Goal: Navigation & Orientation: Find specific page/section

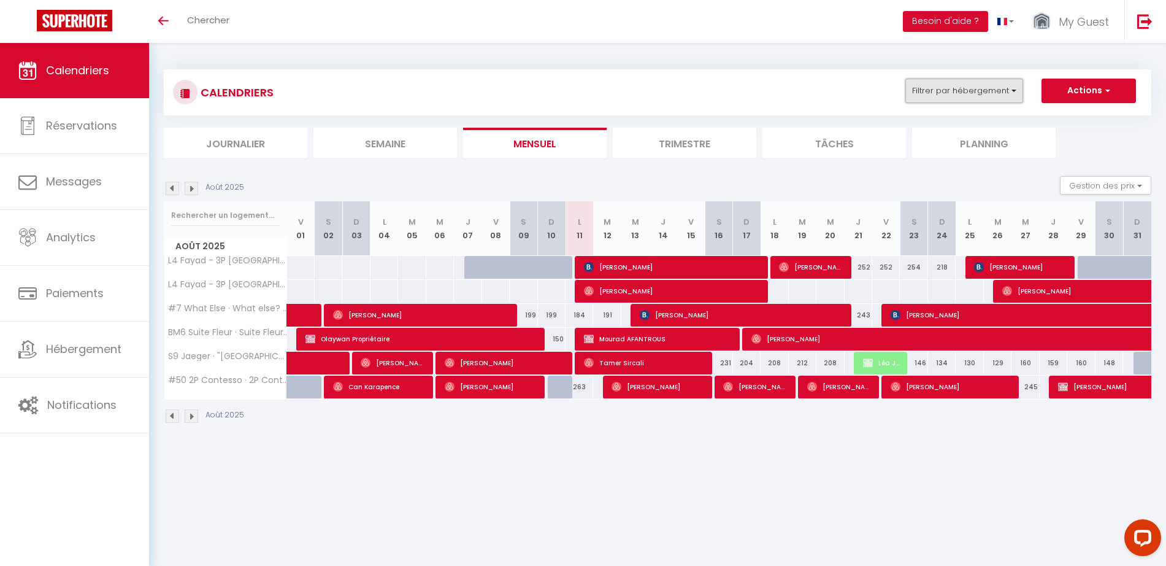
click at [926, 94] on button "Filtrer par hébergement" at bounding box center [965, 91] width 118 height 25
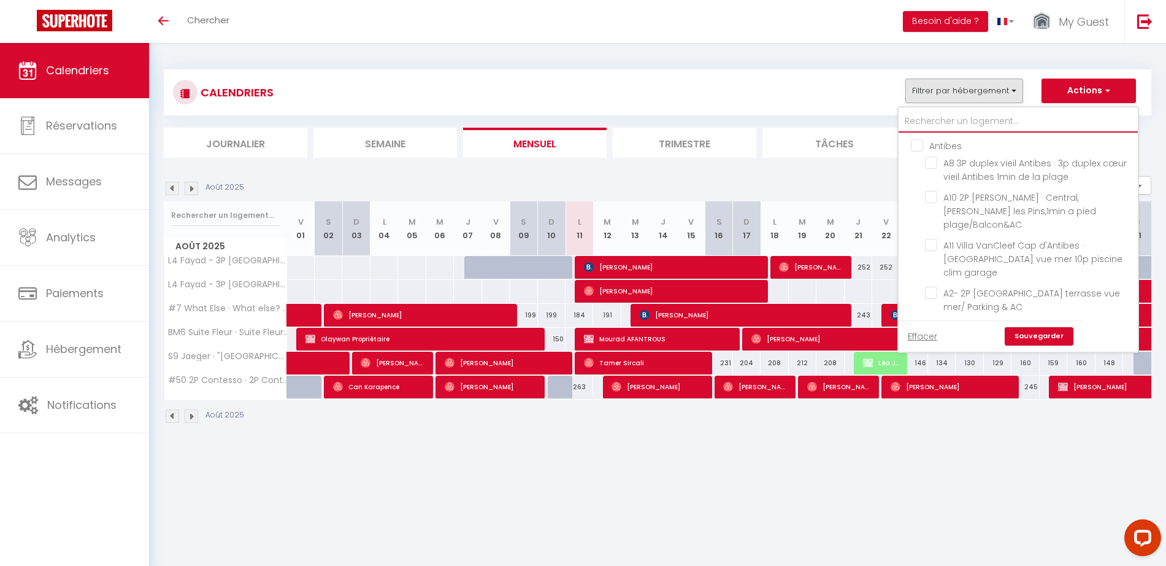
click at [968, 119] on input "text" at bounding box center [1018, 121] width 239 height 22
type input "L"
checkbox input "false"
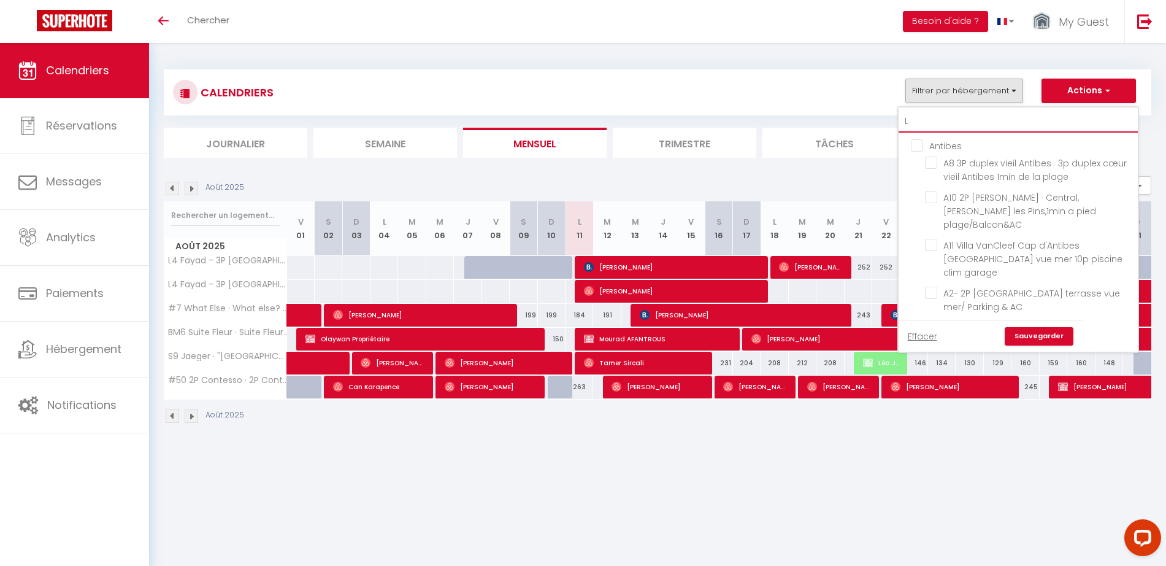
checkbox input "false"
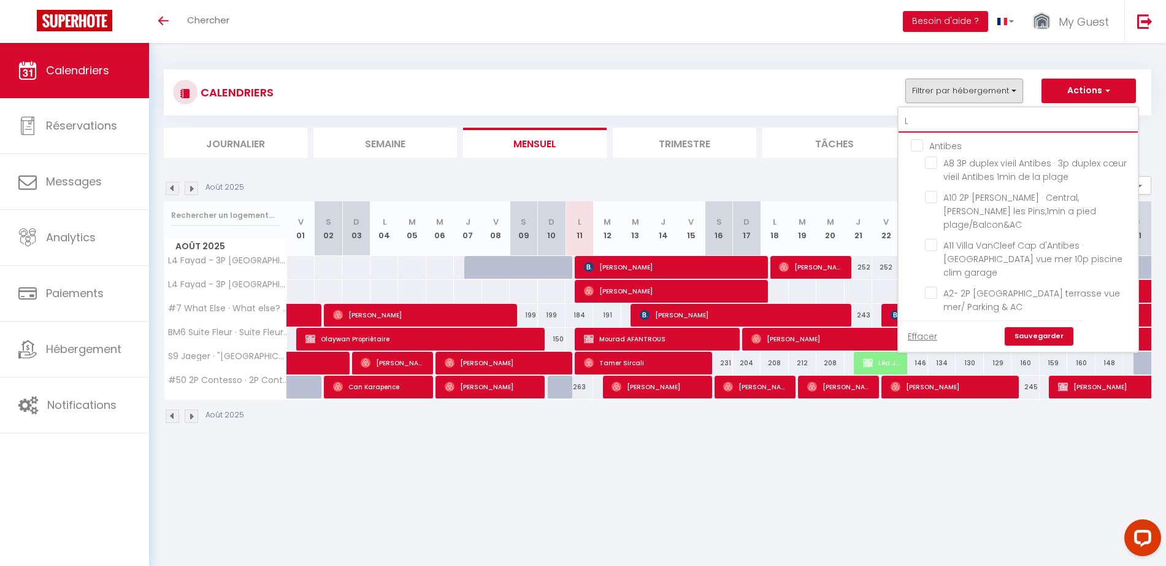
checkbox input "false"
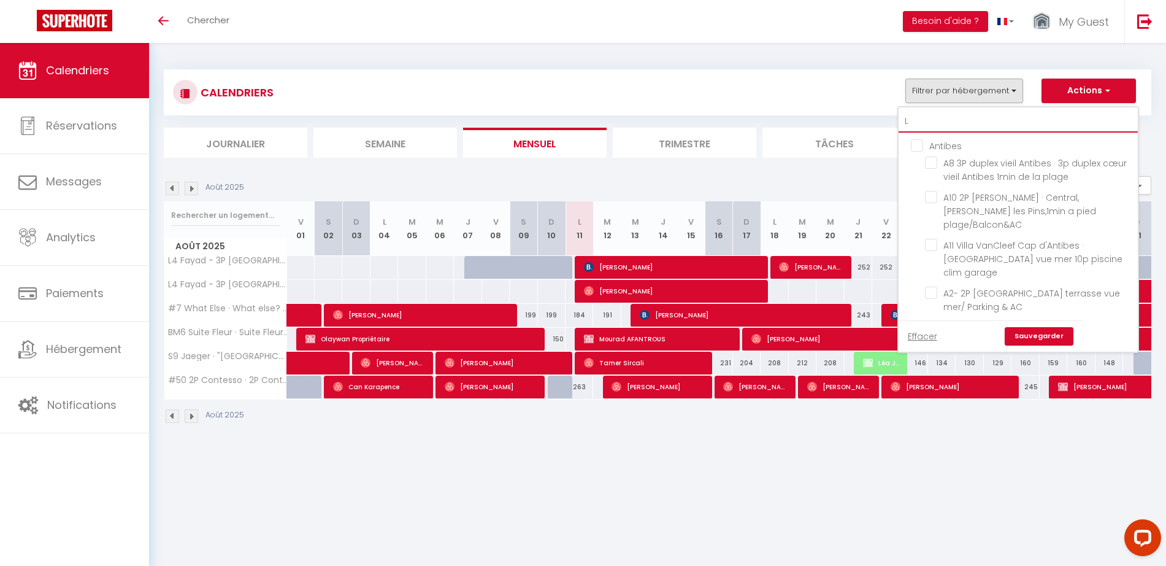
checkbox input "false"
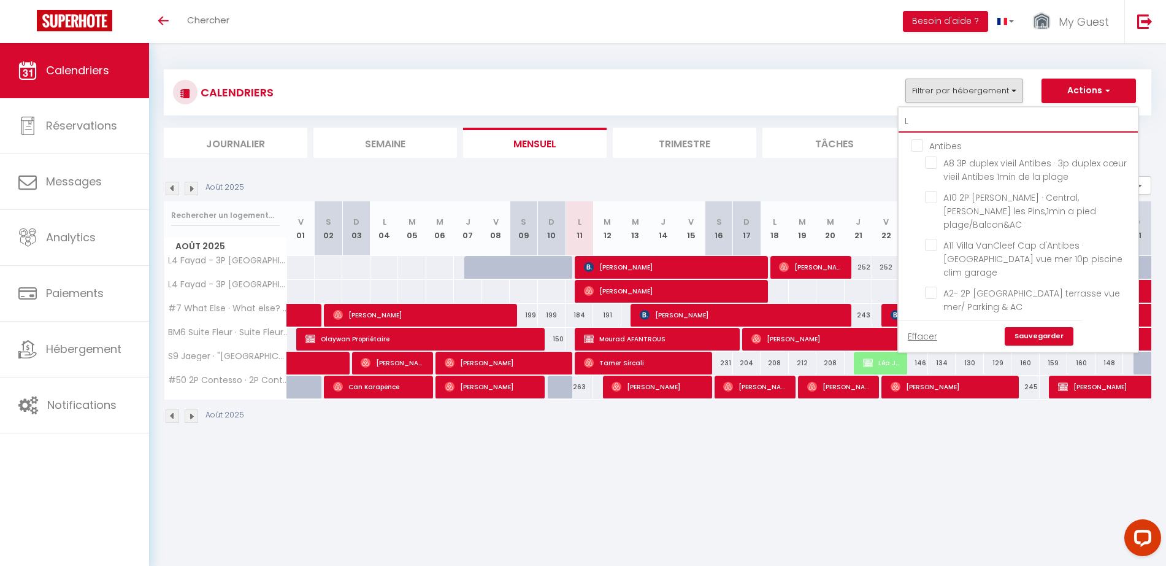
checkbox input "false"
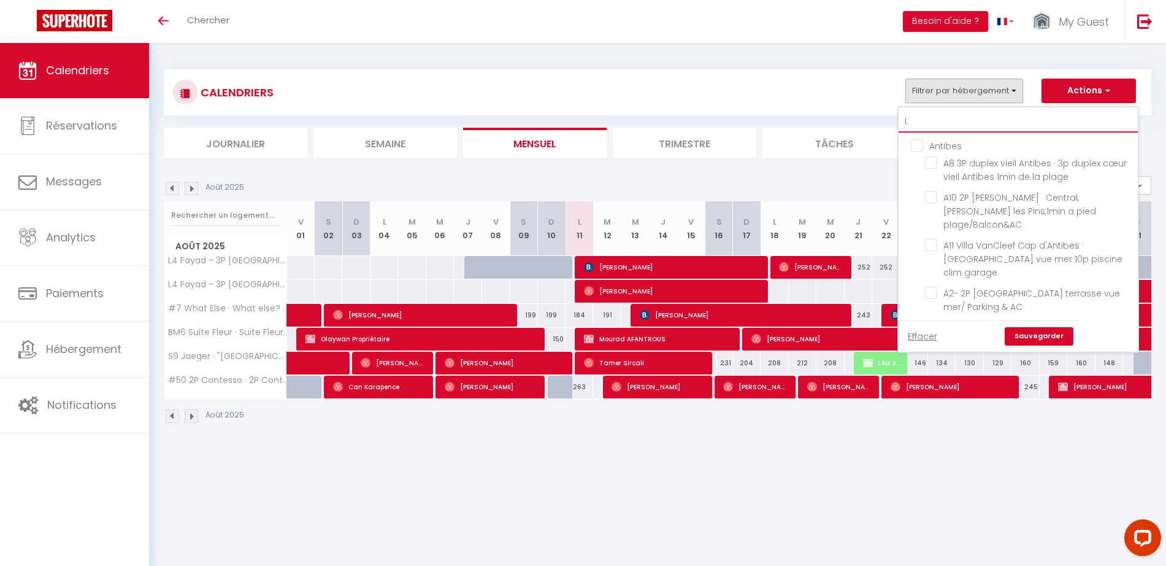
checkbox input "false"
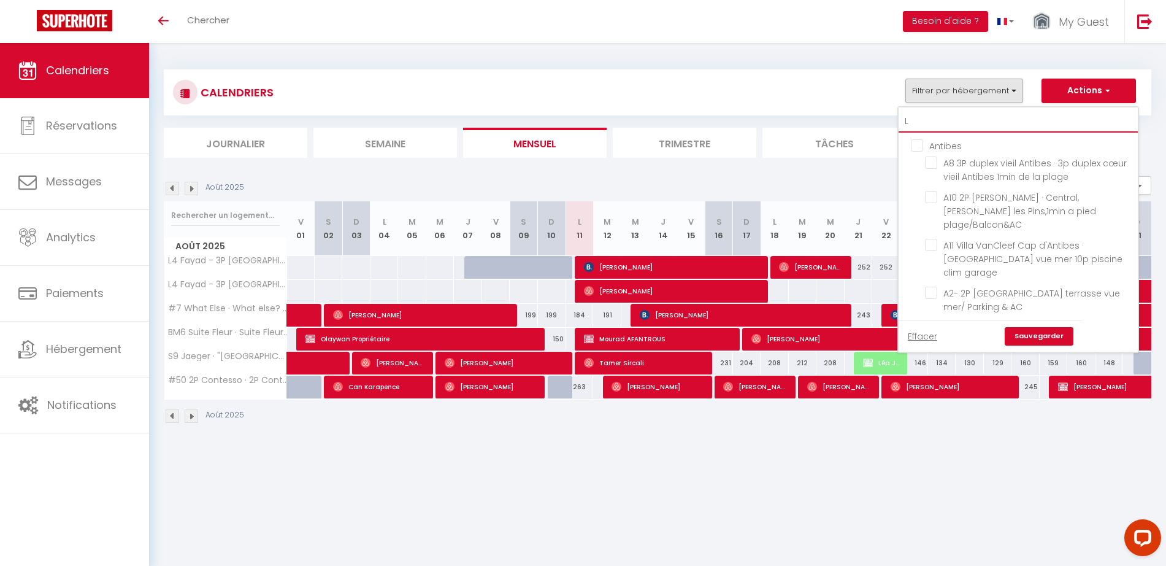
checkbox input "false"
checkbox input "true"
checkbox input "false"
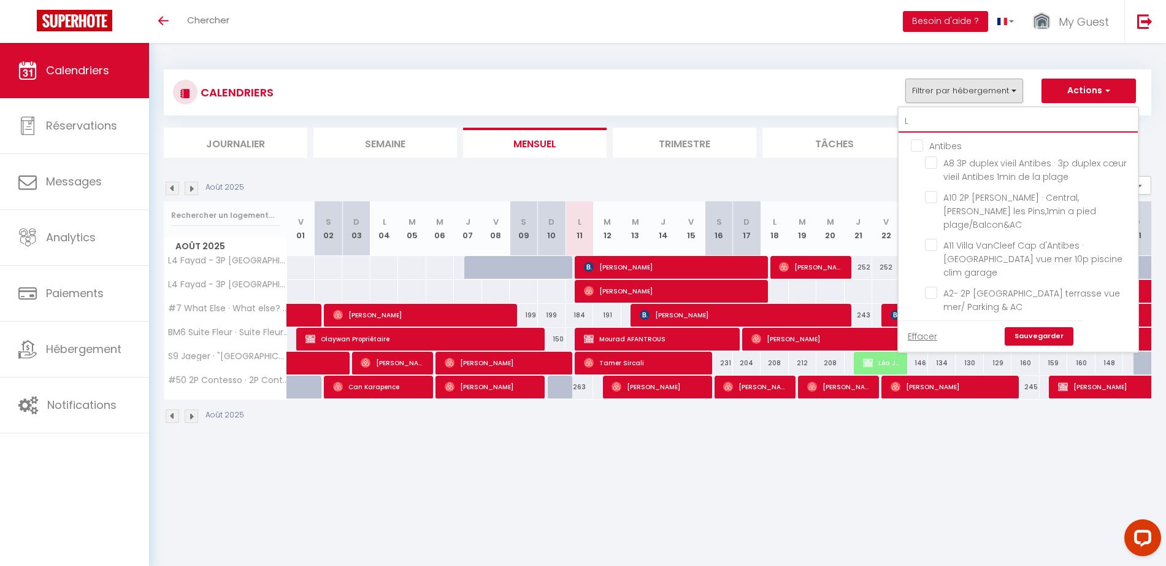
checkbox input "false"
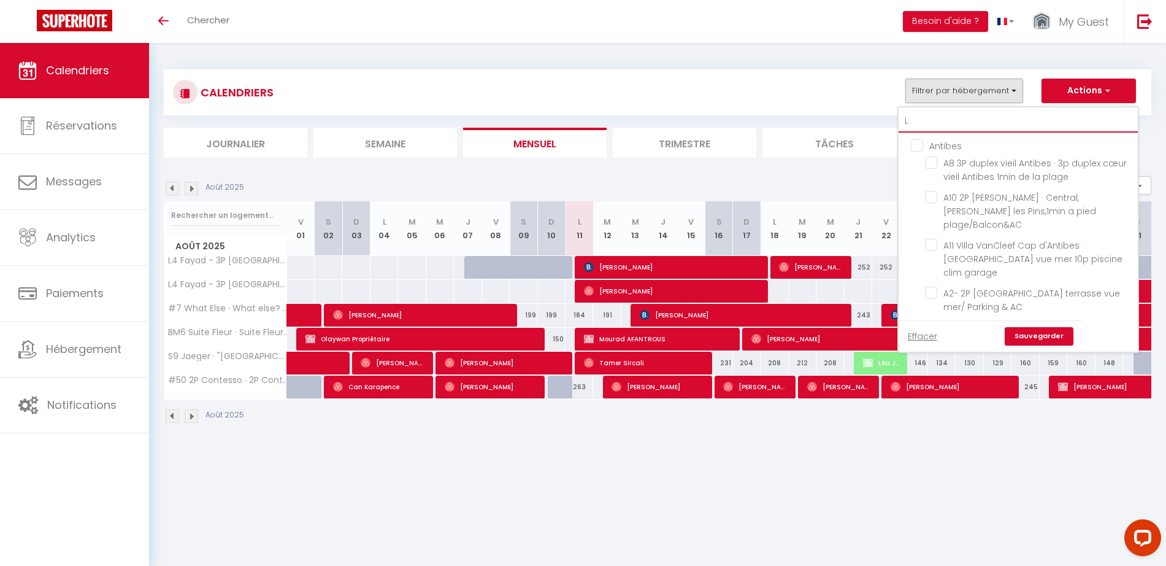
checkbox input "false"
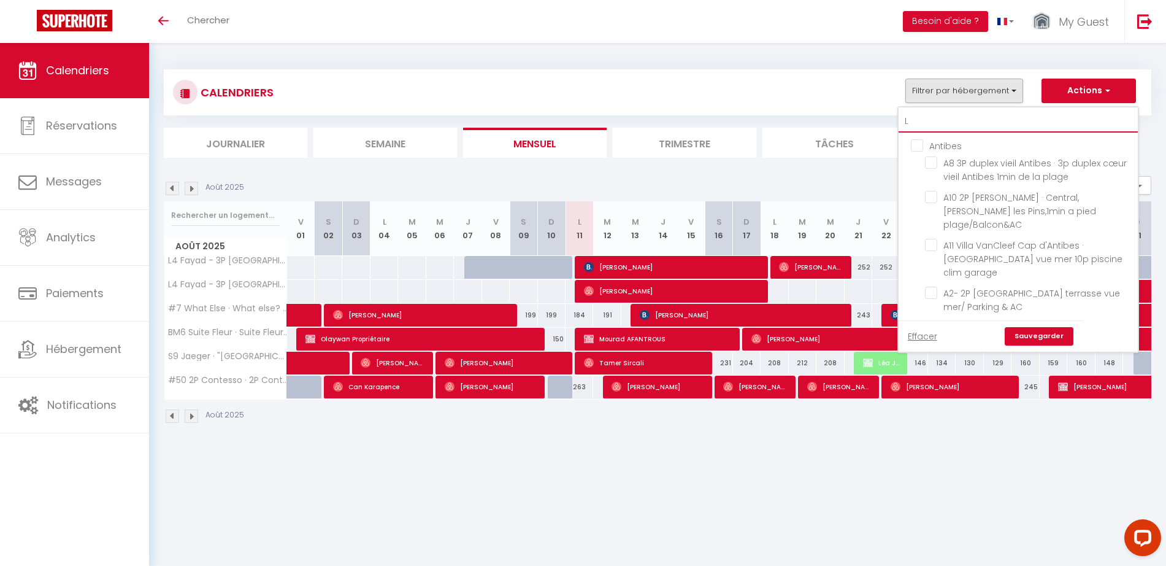
checkbox input "false"
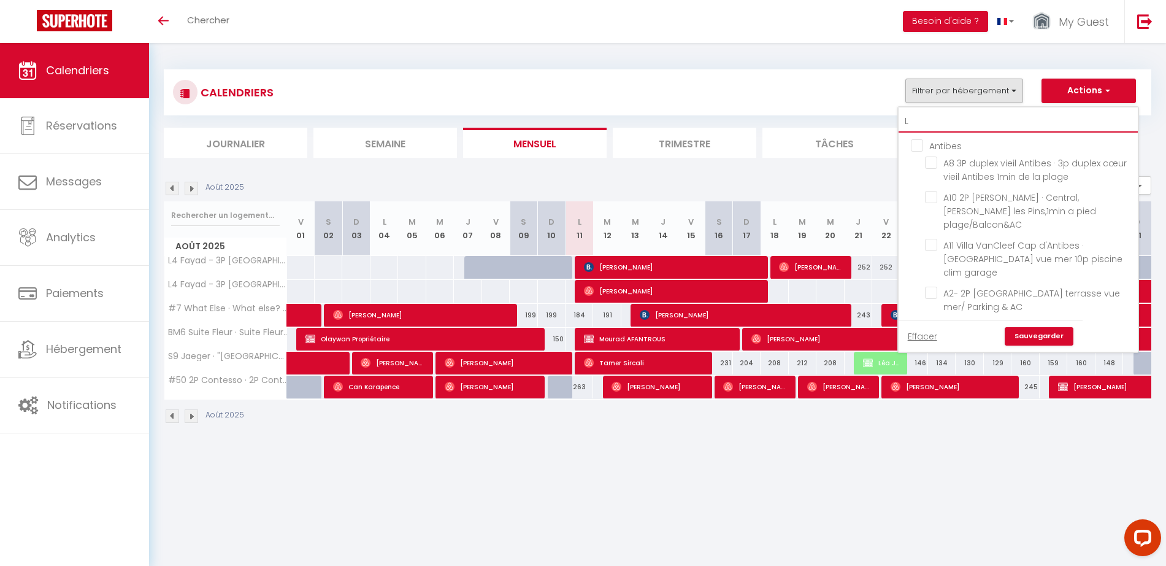
checkbox input "false"
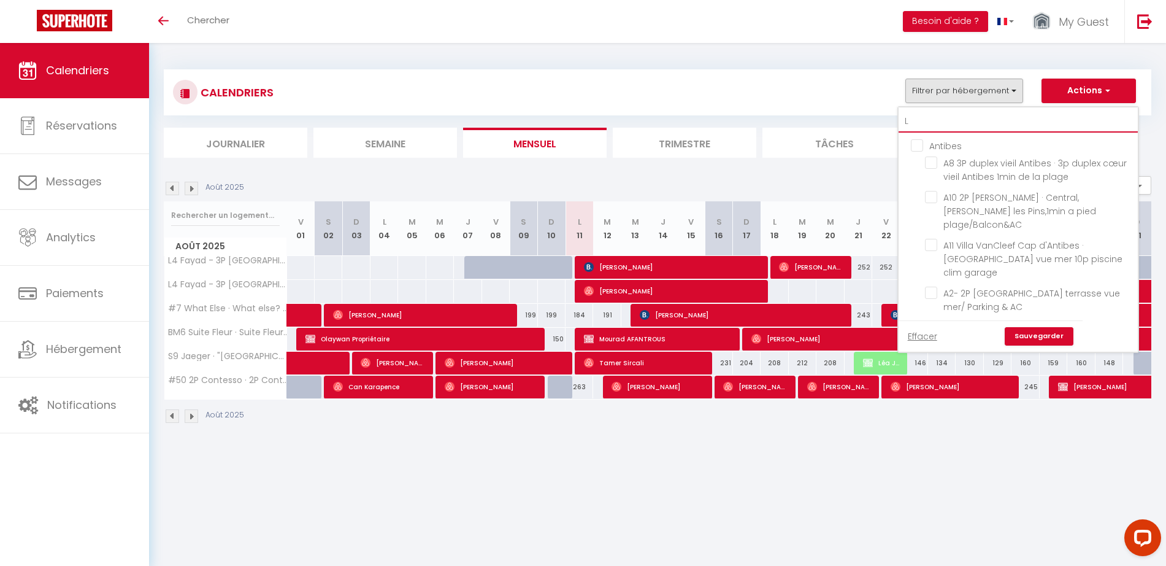
checkbox input "false"
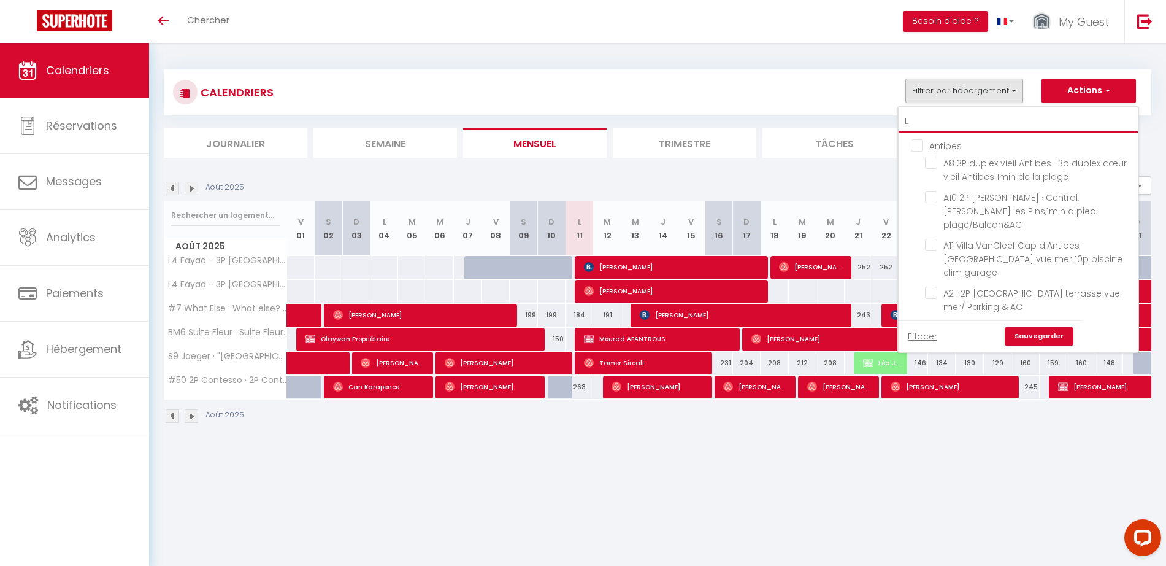
checkbox input "false"
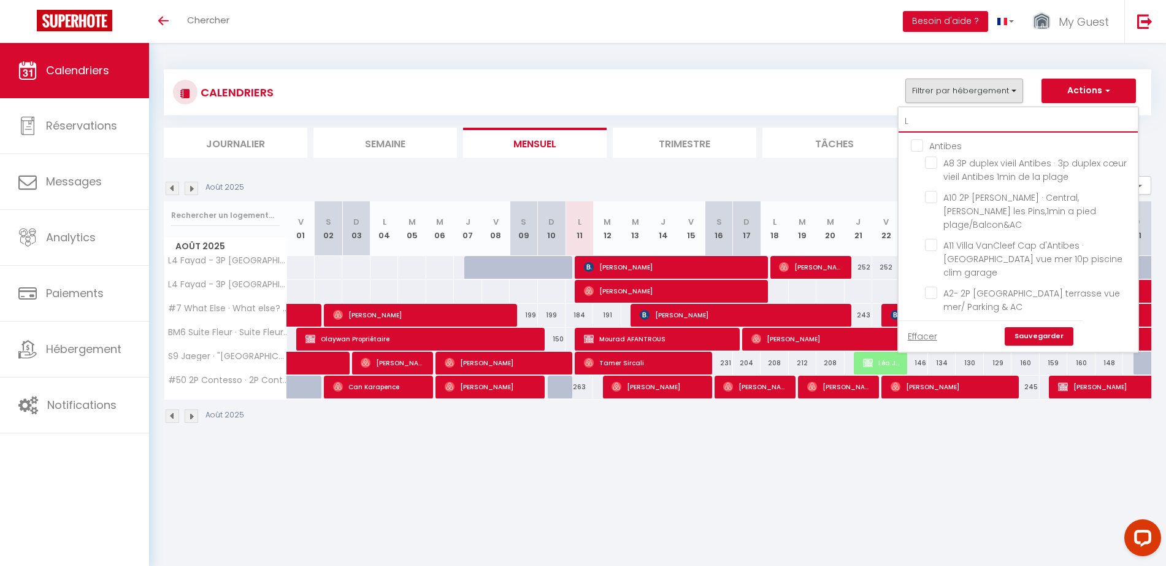
checkbox input "false"
checkbox input "true"
checkbox input "false"
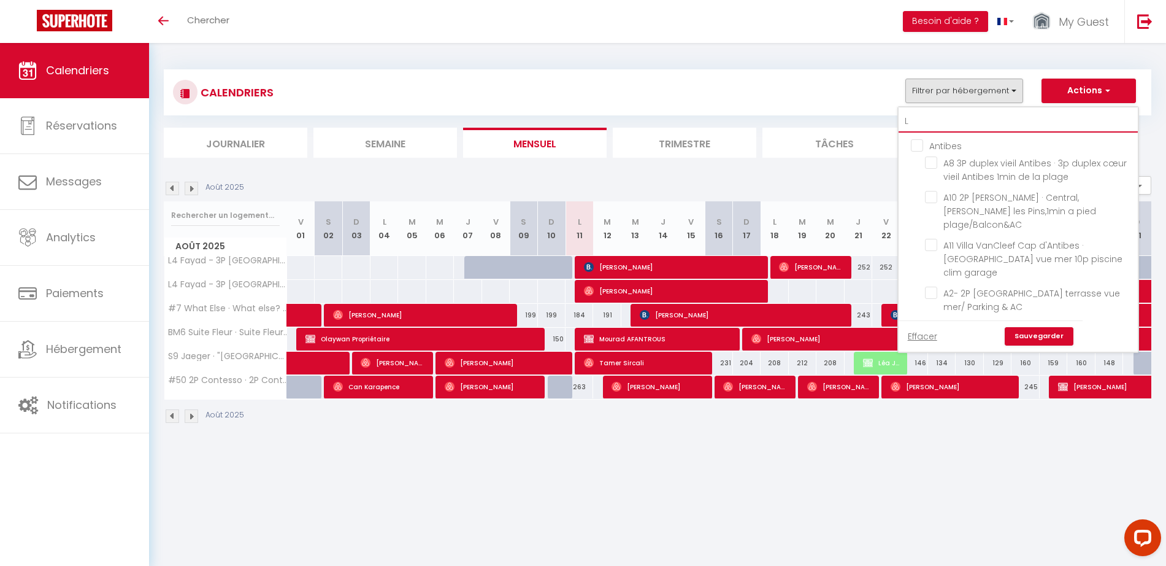
checkbox input "false"
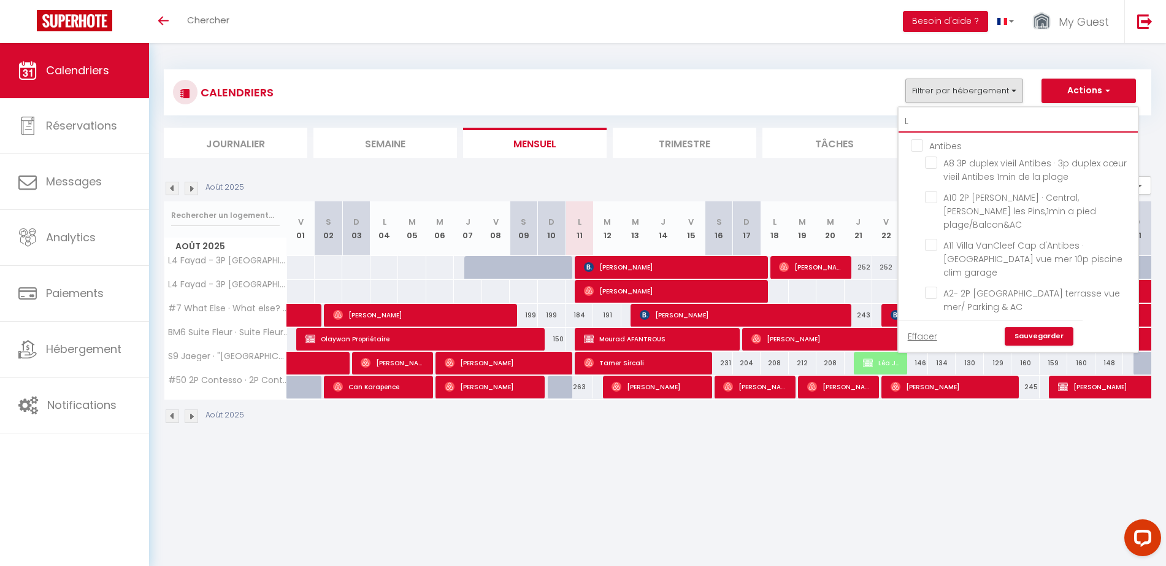
checkbox input "false"
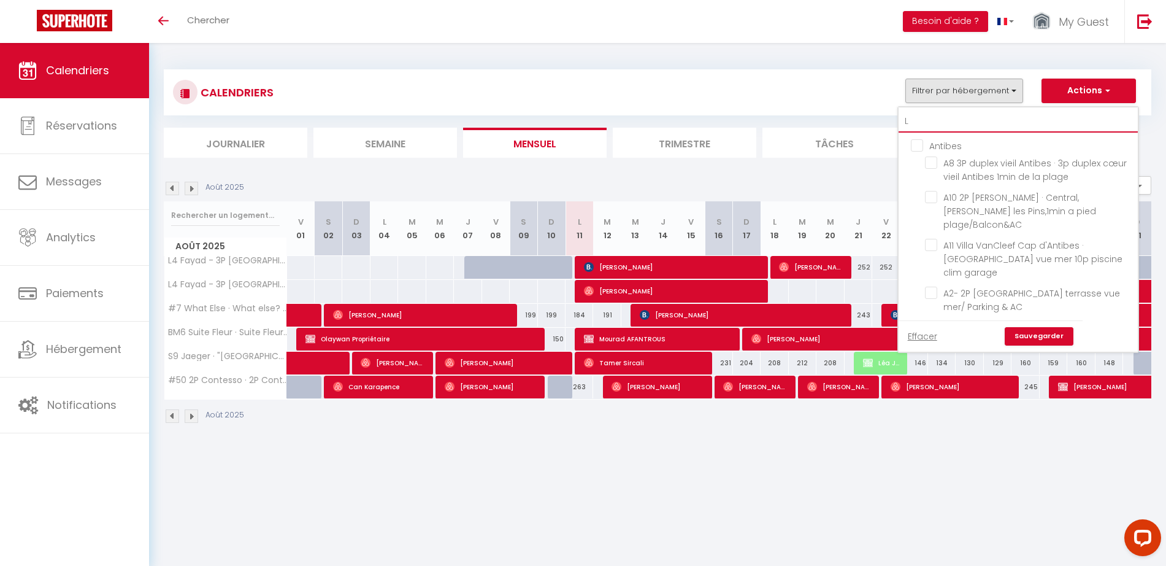
checkbox input "false"
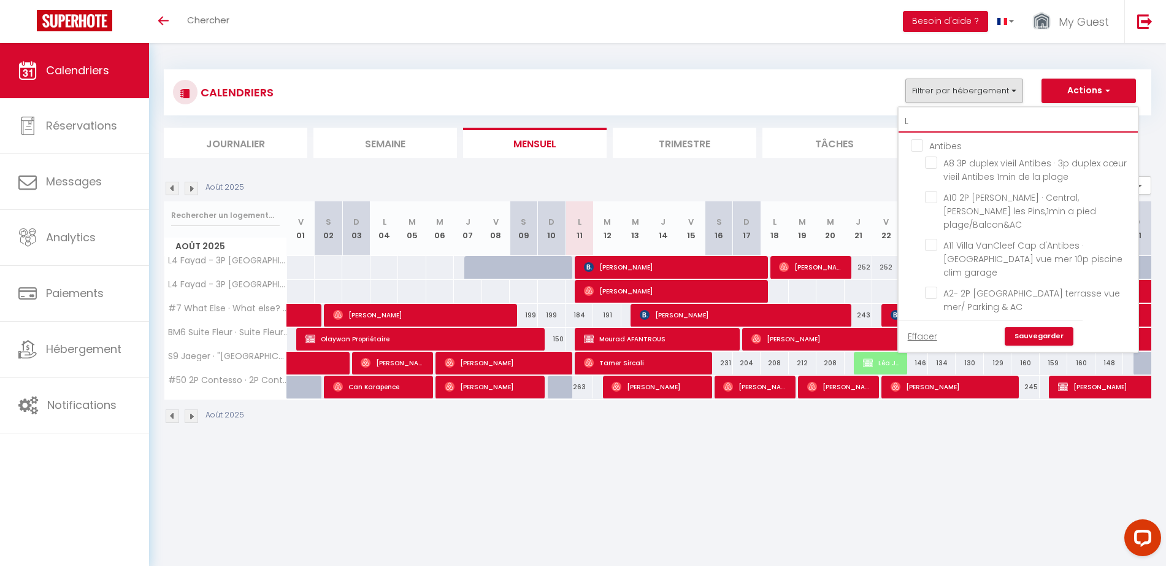
checkbox input "false"
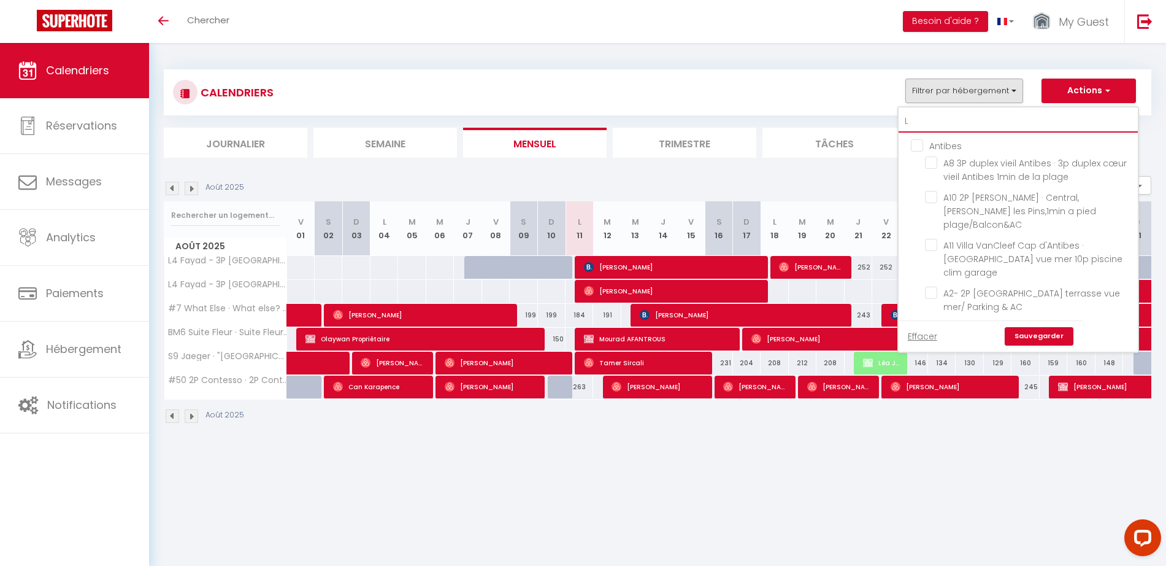
checkbox input "false"
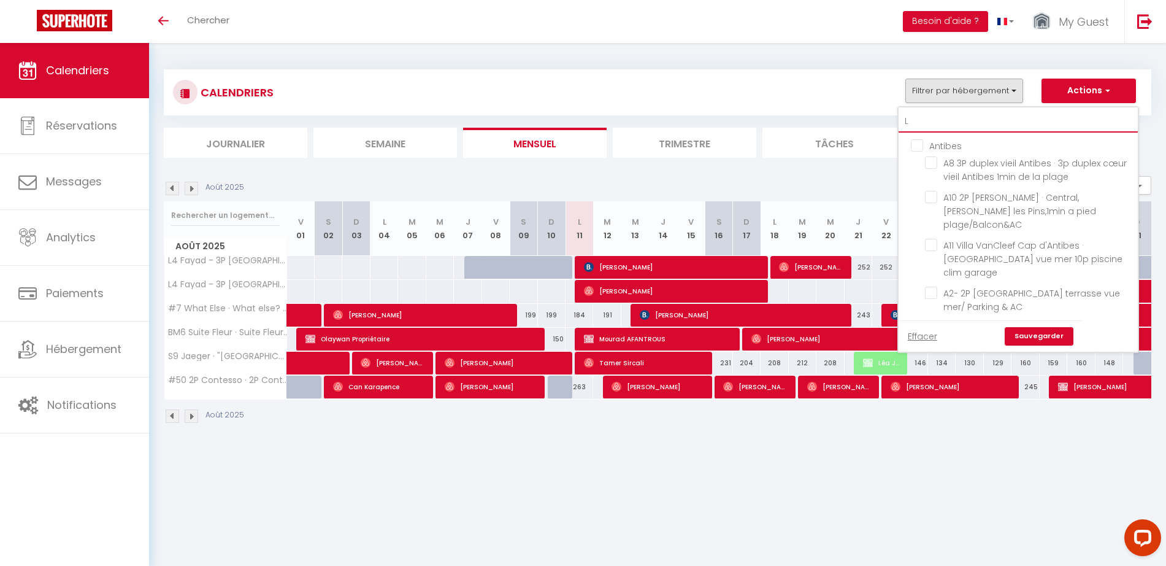
checkbox input "false"
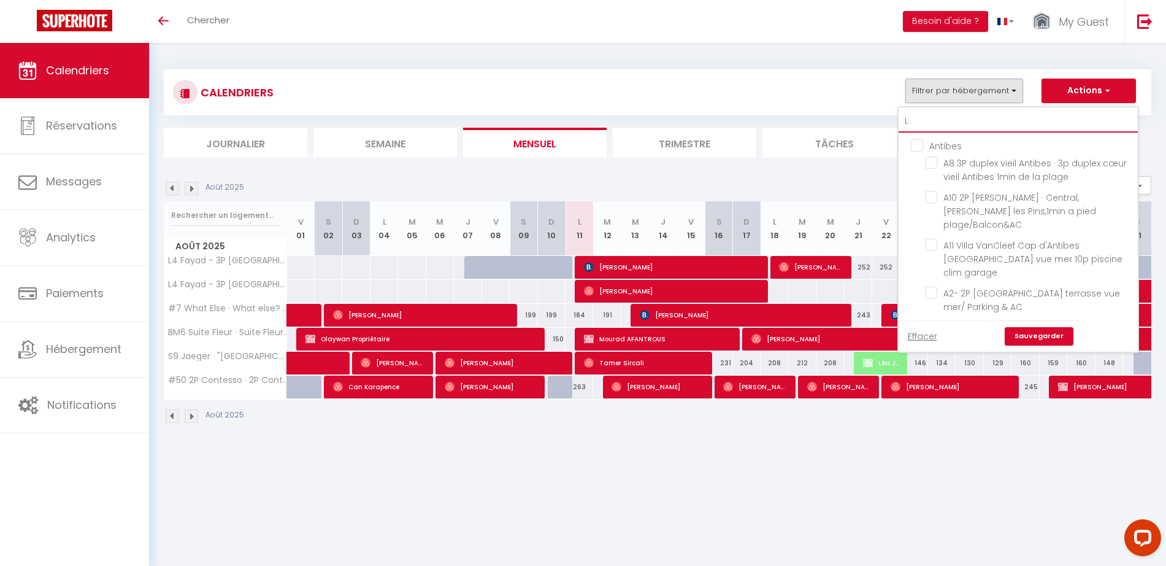
checkbox input "false"
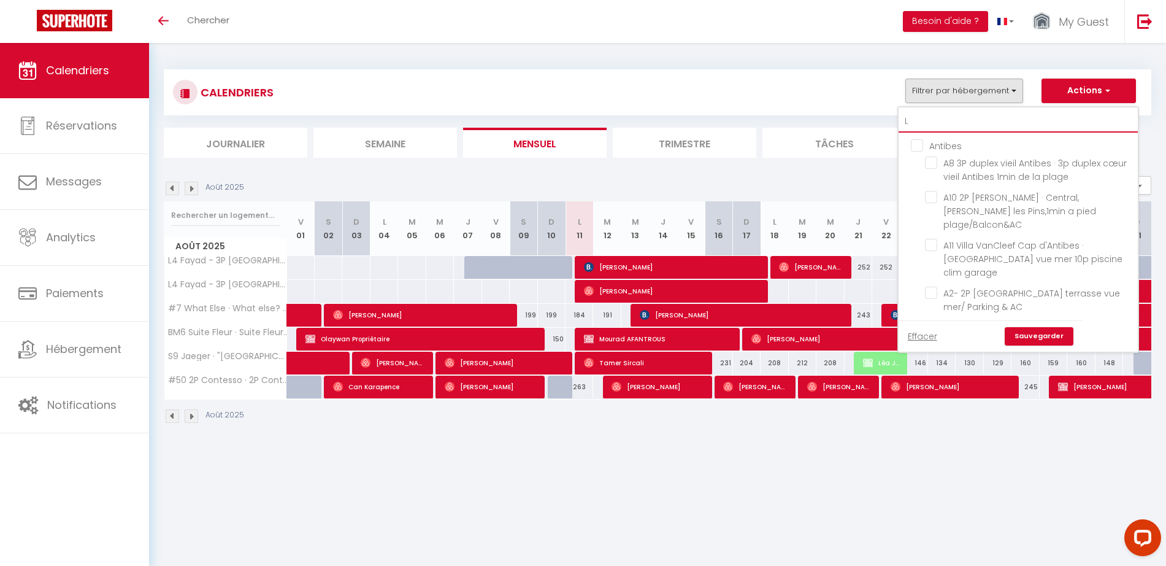
checkbox input "false"
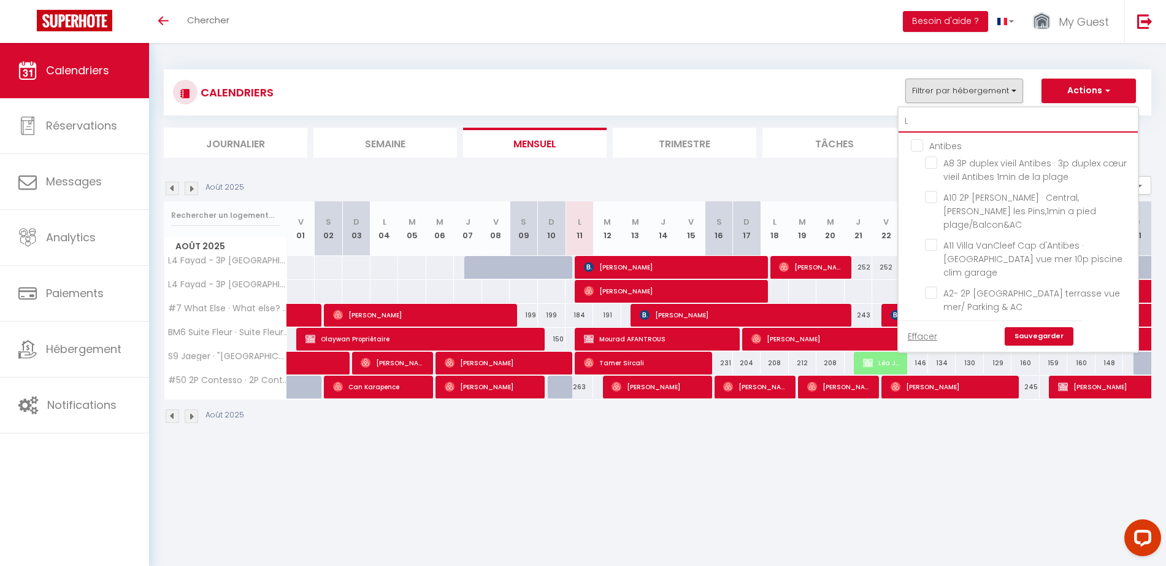
checkbox input "false"
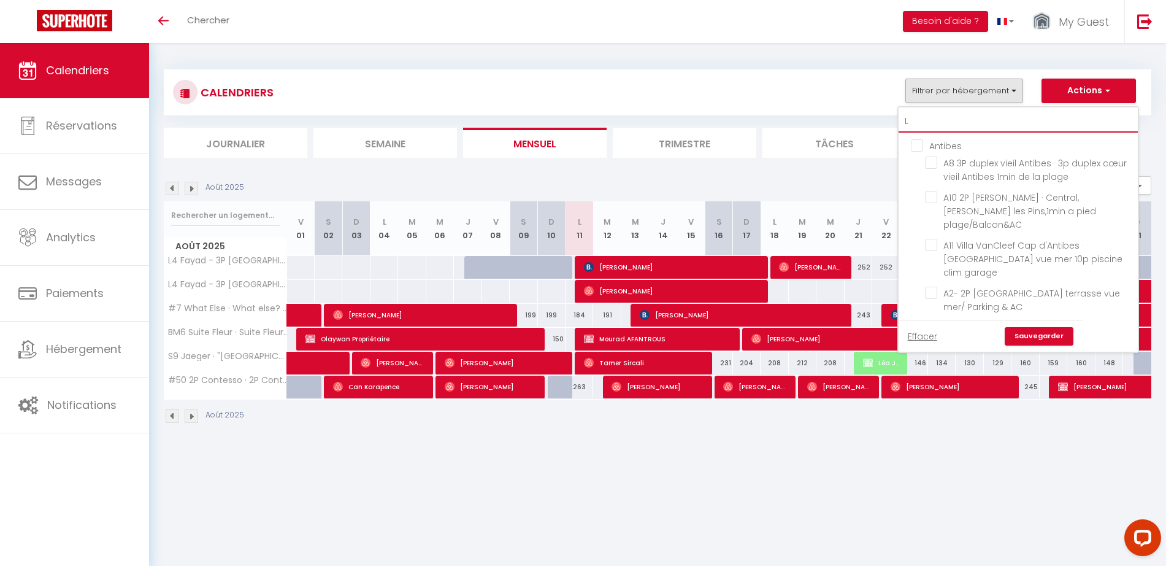
checkbox input "false"
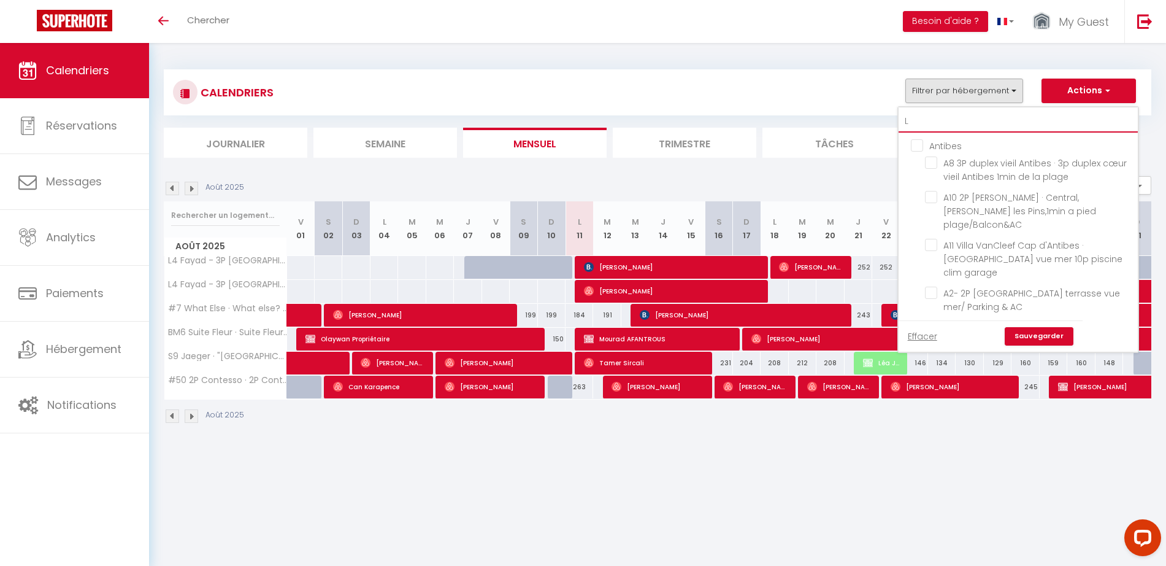
checkbox input "false"
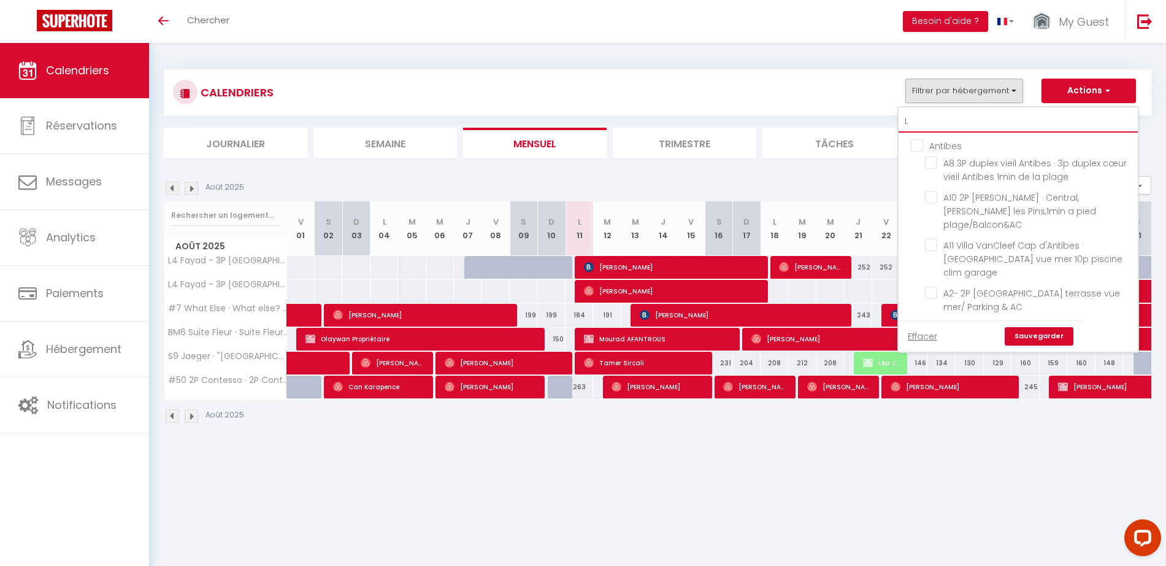
checkbox input "false"
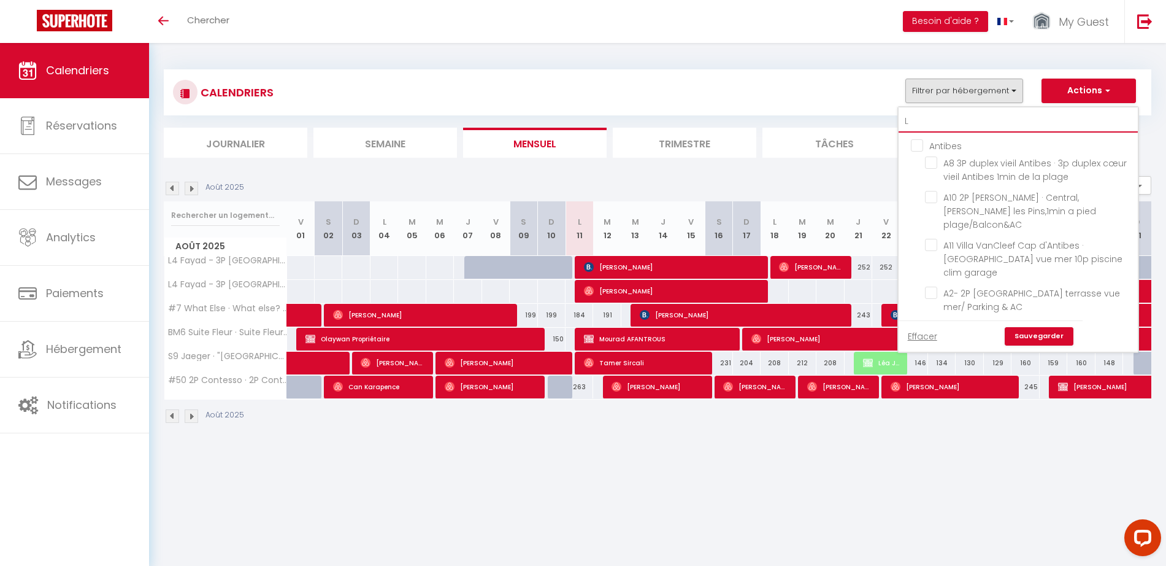
checkbox input "false"
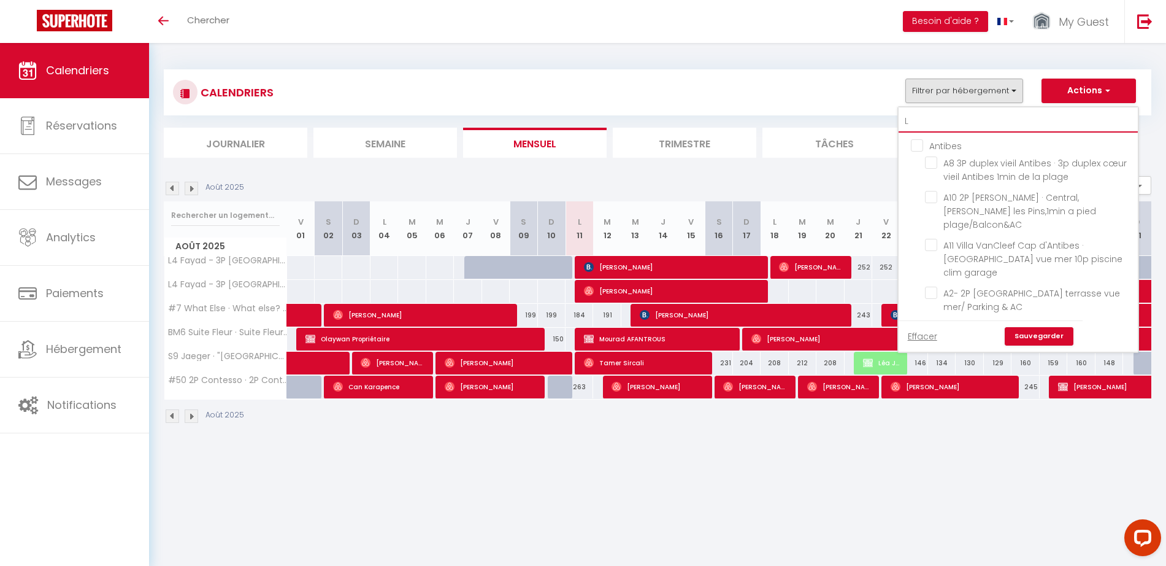
checkbox input "false"
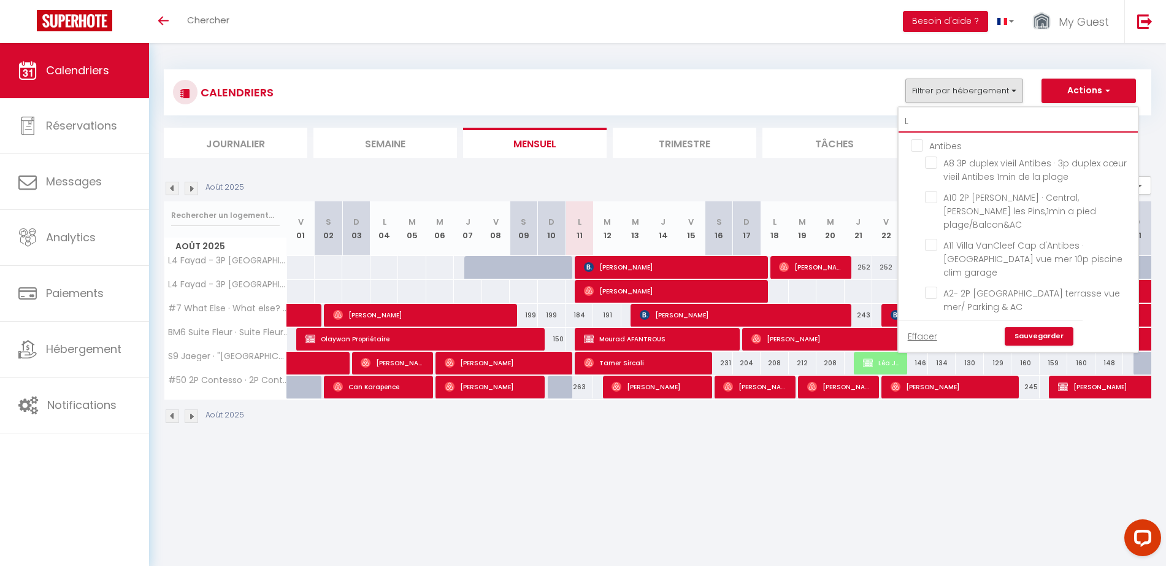
checkbox input "false"
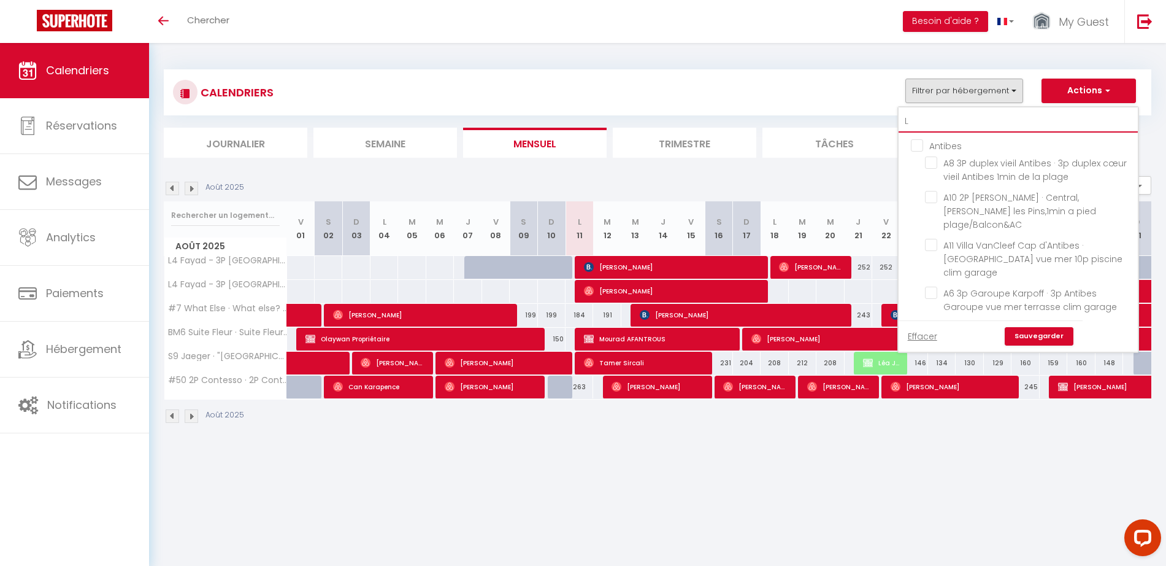
type input "L3"
checkbox input "false"
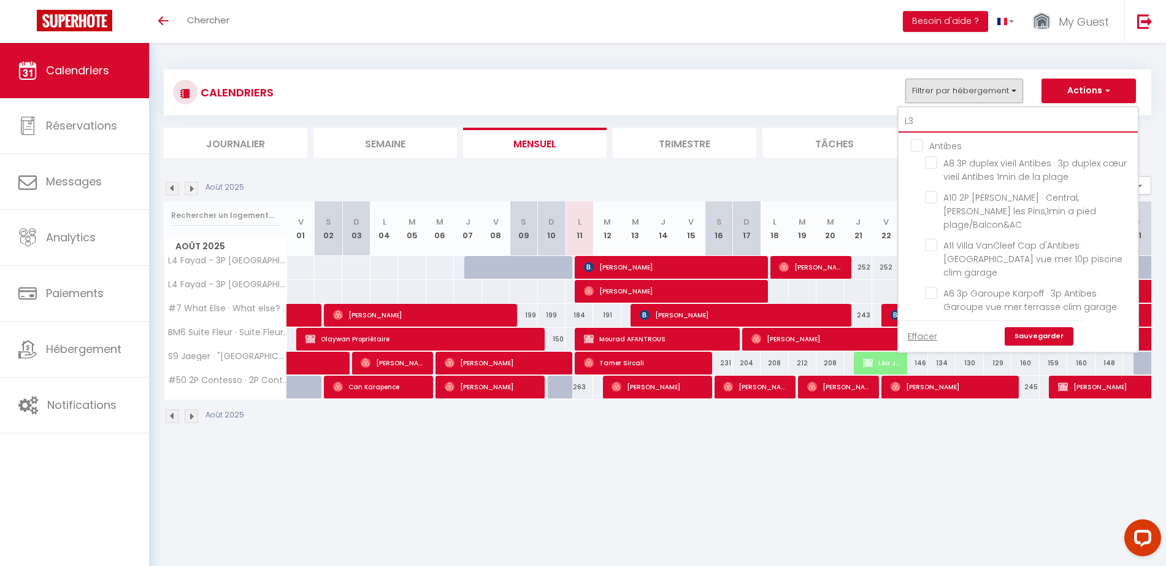
checkbox input "false"
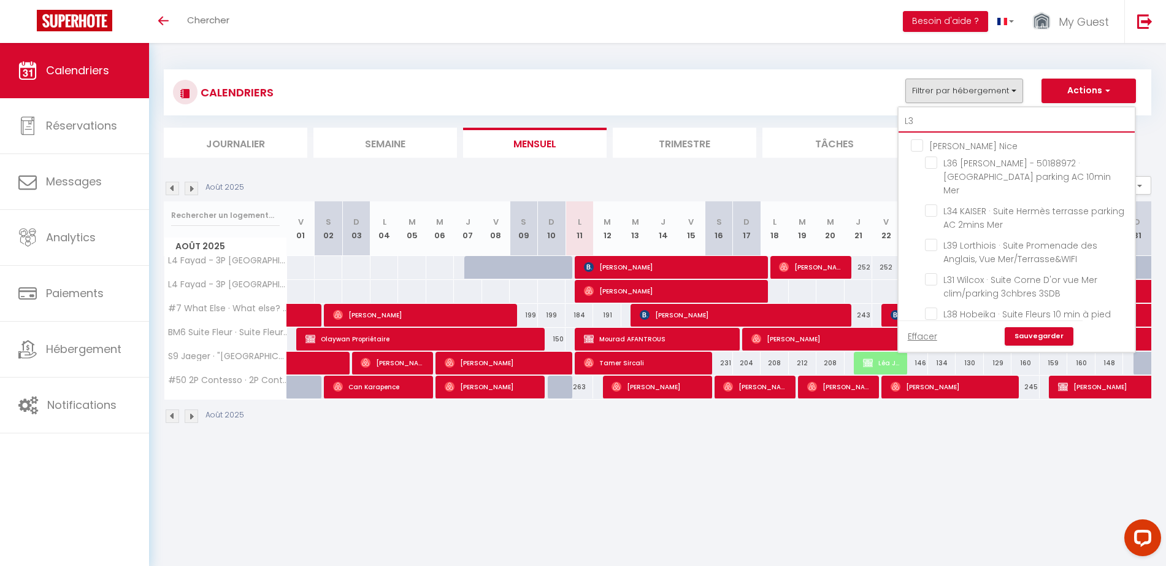
type input "L36"
checkbox input "false"
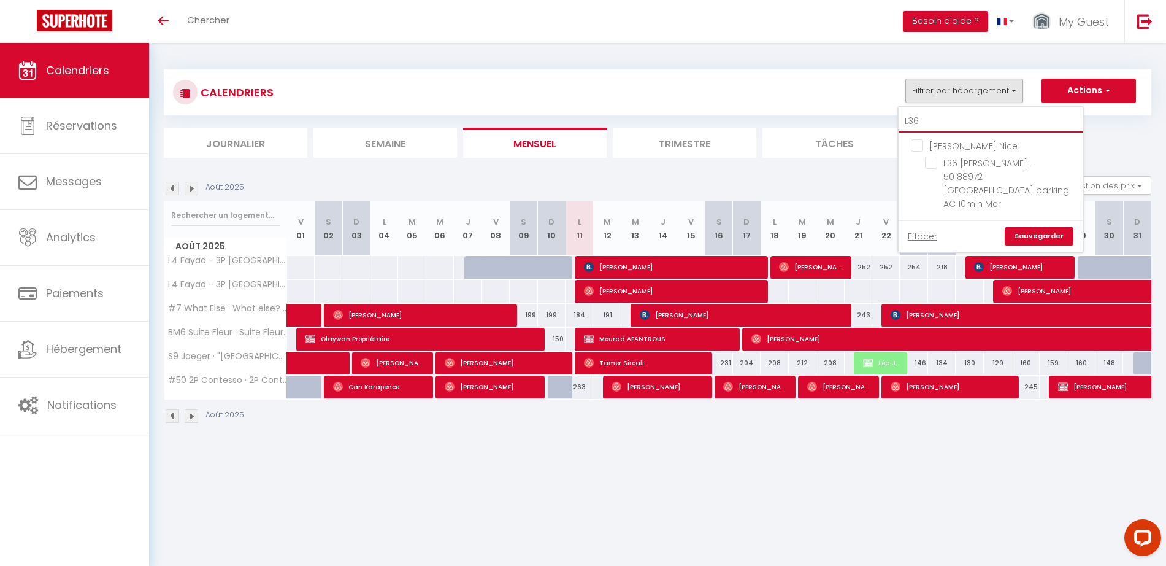
type input "L36"
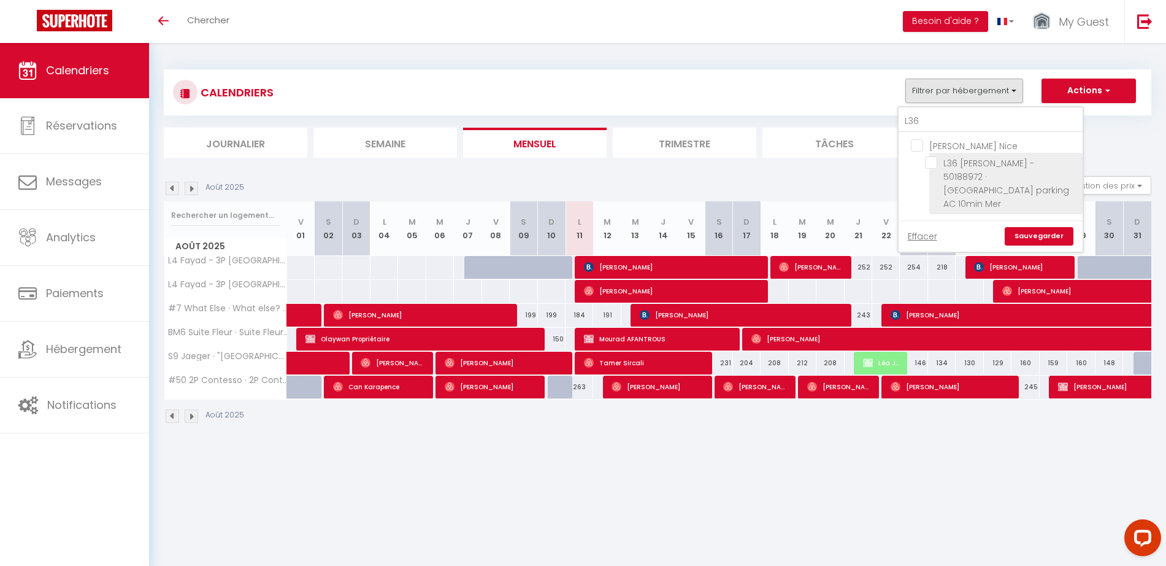
click at [933, 164] on input "L36 [PERSON_NAME] - 50188972 · [GEOGRAPHIC_DATA] parking AC 10min Mer" at bounding box center [1001, 162] width 153 height 12
checkbox input "true"
click at [1018, 227] on link "Sauvegarder" at bounding box center [1039, 236] width 69 height 18
